Goal: Find specific page/section: Find specific page/section

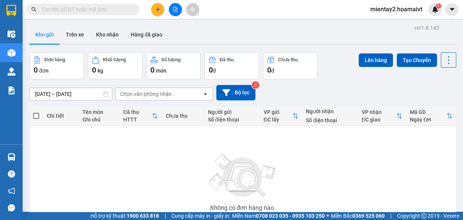
click at [162, 93] on div "Chọn văn phòng nhận" at bounding box center [146, 94] width 52 height 8
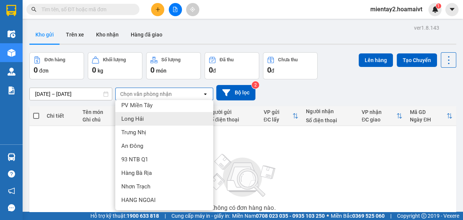
scroll to position [72, 0]
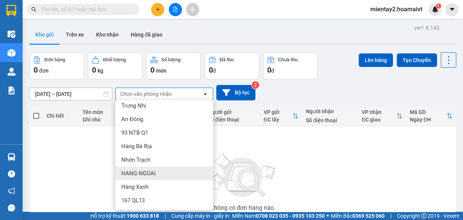
click at [145, 173] on span "HANG NGOAI" at bounding box center [138, 174] width 34 height 8
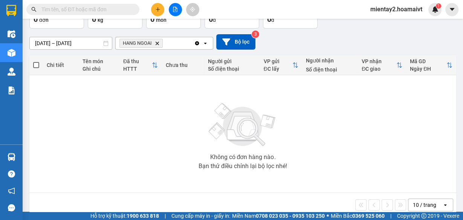
scroll to position [61, 0]
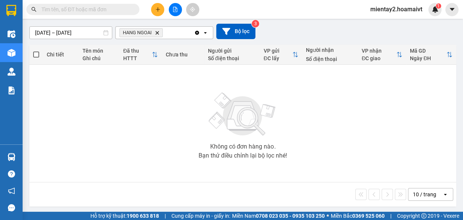
click at [421, 197] on div "10 / trang" at bounding box center [424, 195] width 23 height 8
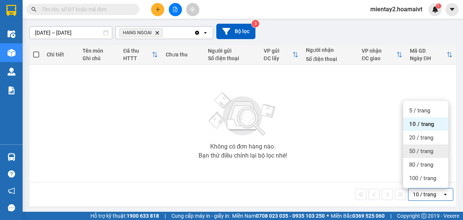
click at [421, 152] on span "50 / trang" at bounding box center [421, 152] width 24 height 8
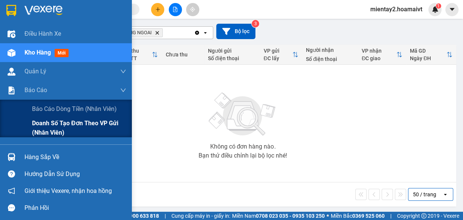
click at [47, 124] on span "Doanh số tạo đơn theo VP gửi (nhân viên)" at bounding box center [79, 128] width 94 height 19
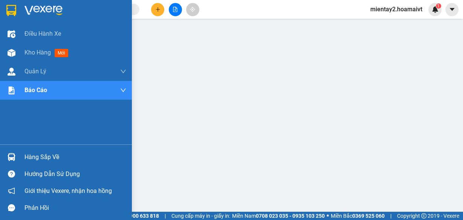
drag, startPoint x: 35, startPoint y: 53, endPoint x: 261, endPoint y: 219, distance: 280.9
click at [35, 53] on span "Kho hàng" at bounding box center [37, 52] width 26 height 7
